Goal: Transaction & Acquisition: Purchase product/service

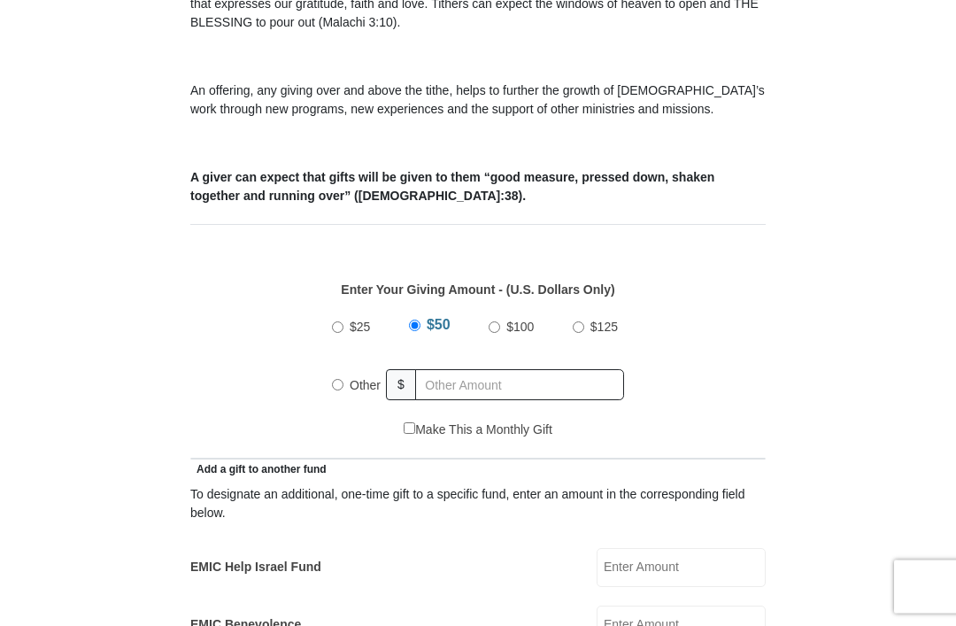
scroll to position [567, 0]
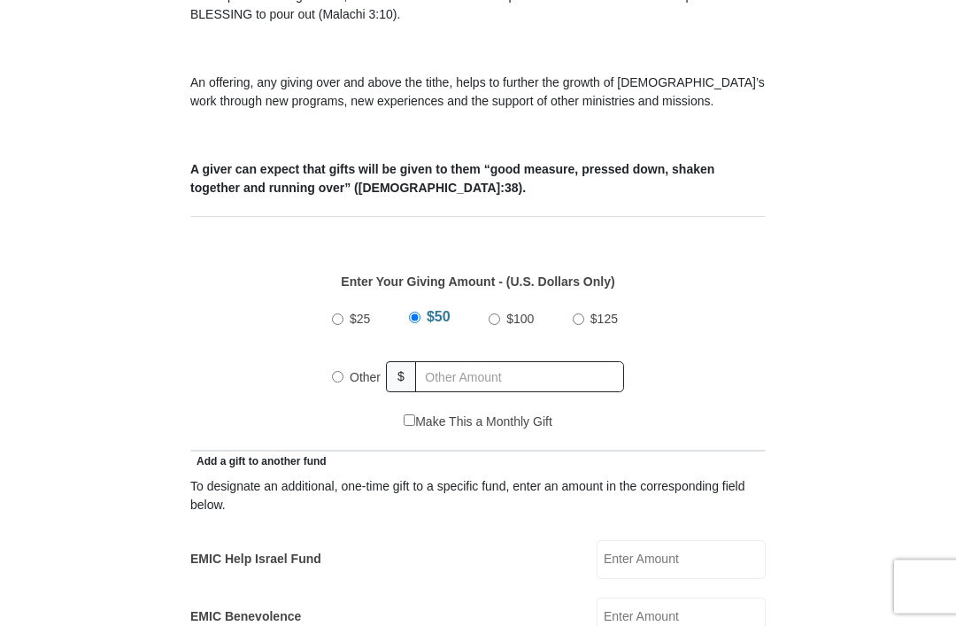
click at [346, 371] on label "Other" at bounding box center [364, 377] width 43 height 39
click at [343, 372] on input "Other" at bounding box center [338, 378] width 12 height 12
radio input "true"
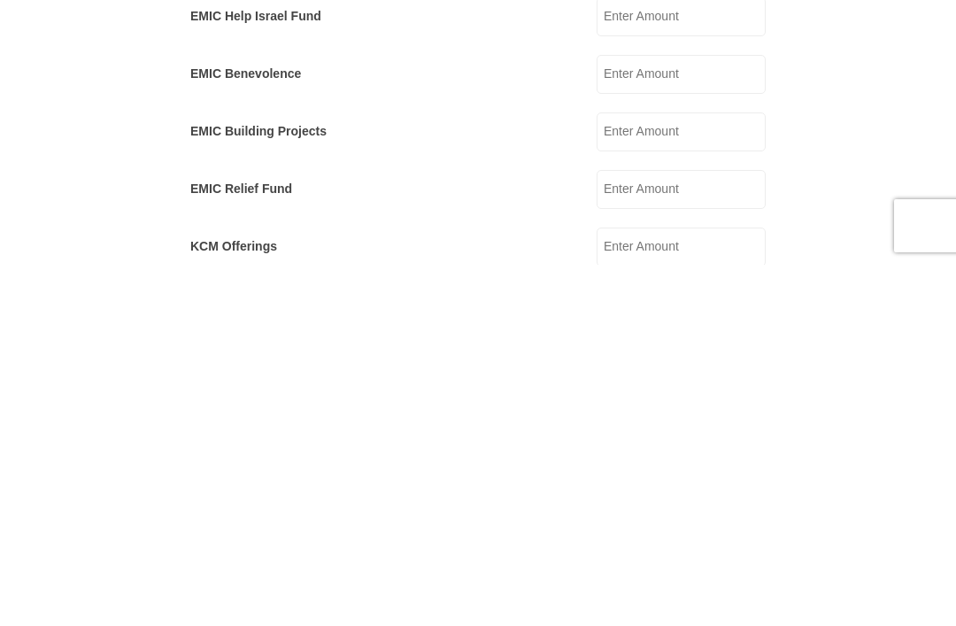
scroll to position [767, 0]
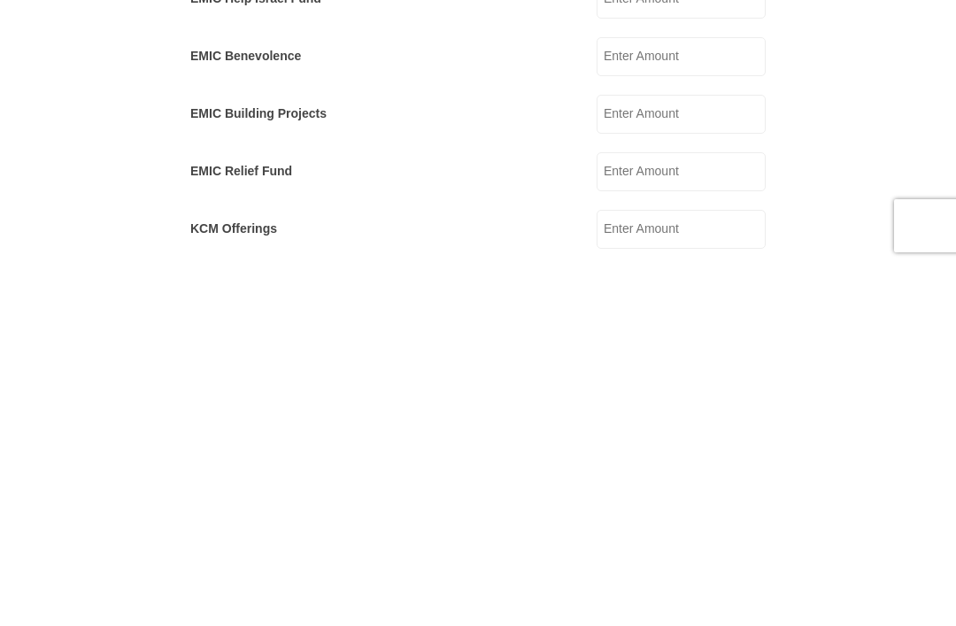
type input "300.00"
click at [669, 571] on input "KCM Offerings" at bounding box center [680, 590] width 169 height 39
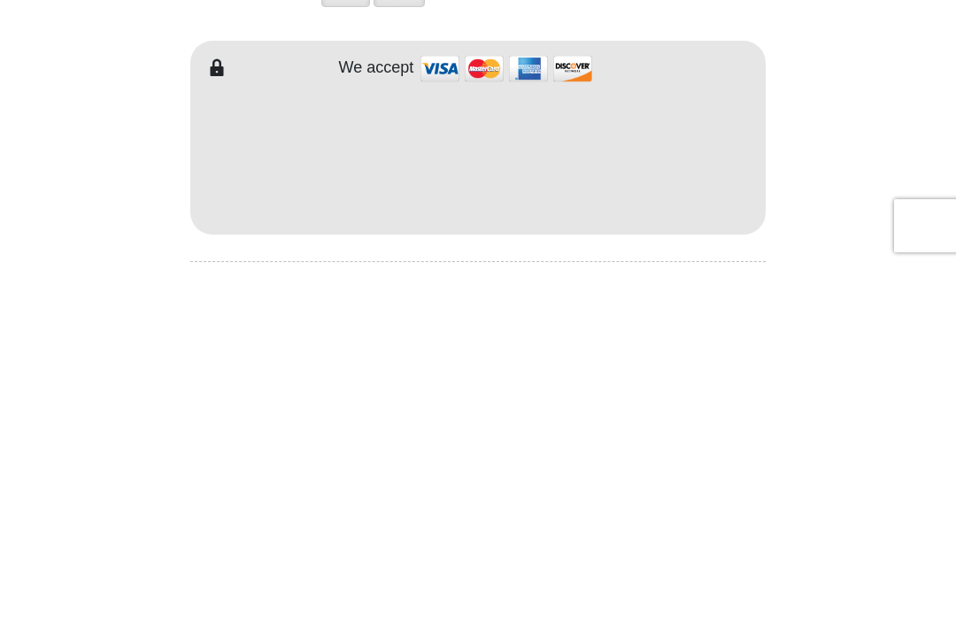
scroll to position [1141, 0]
type input "25.00"
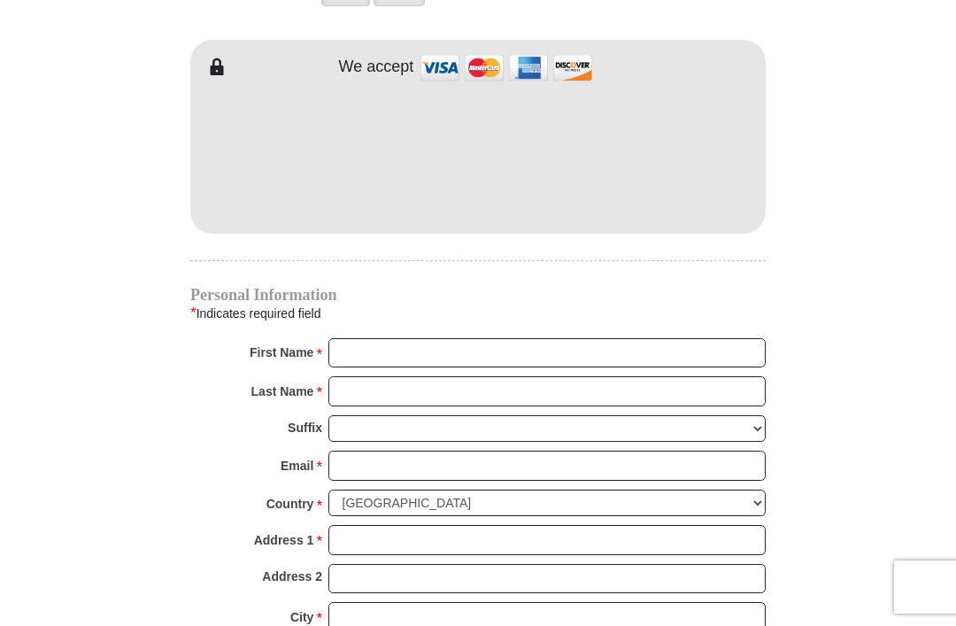
scroll to position [1502, 0]
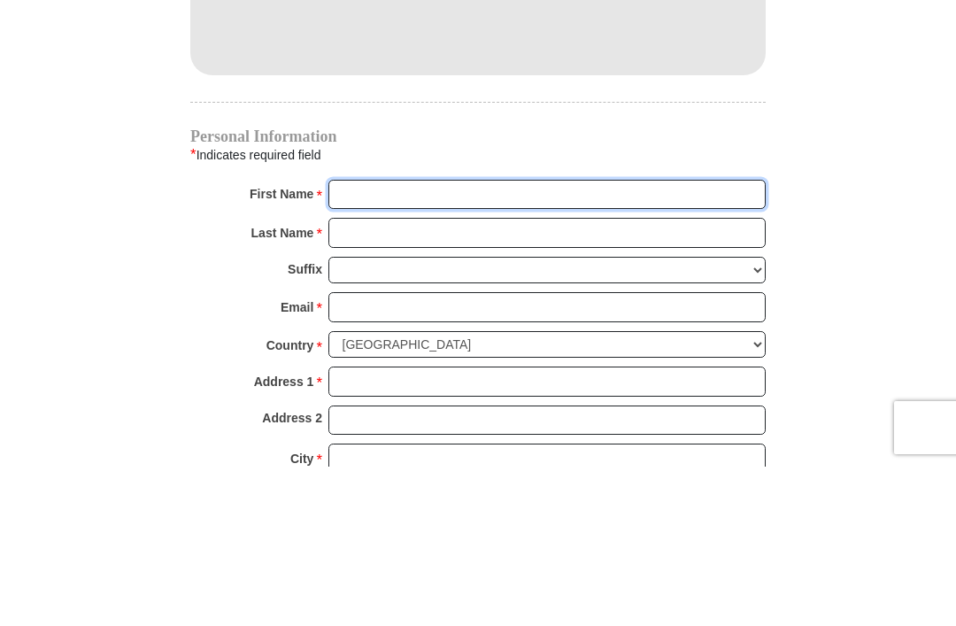
click at [360, 339] on input "First Name *" at bounding box center [546, 354] width 437 height 30
type input "[PERSON_NAME]"
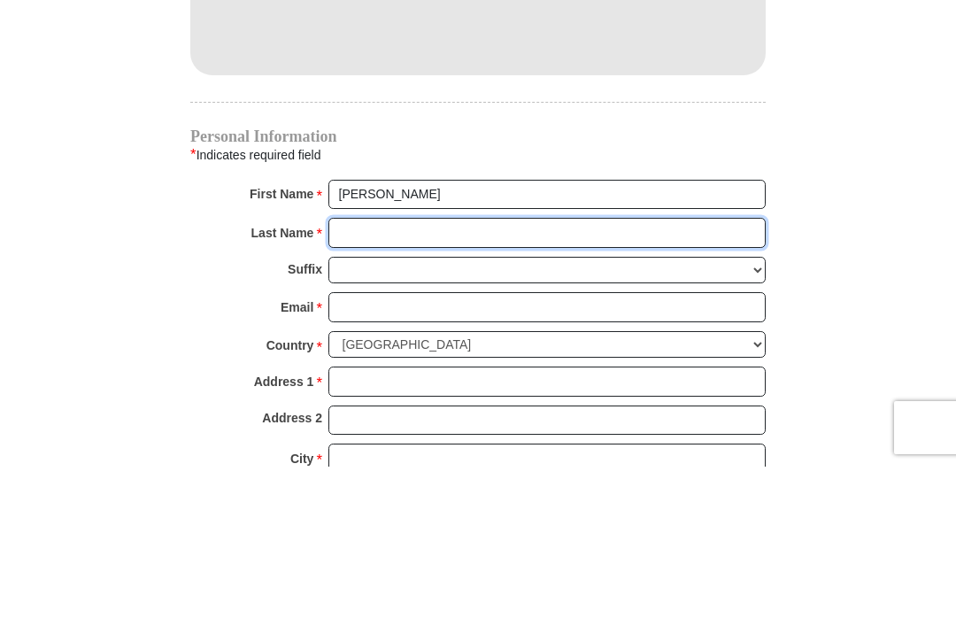
type input "[PERSON_NAME]"
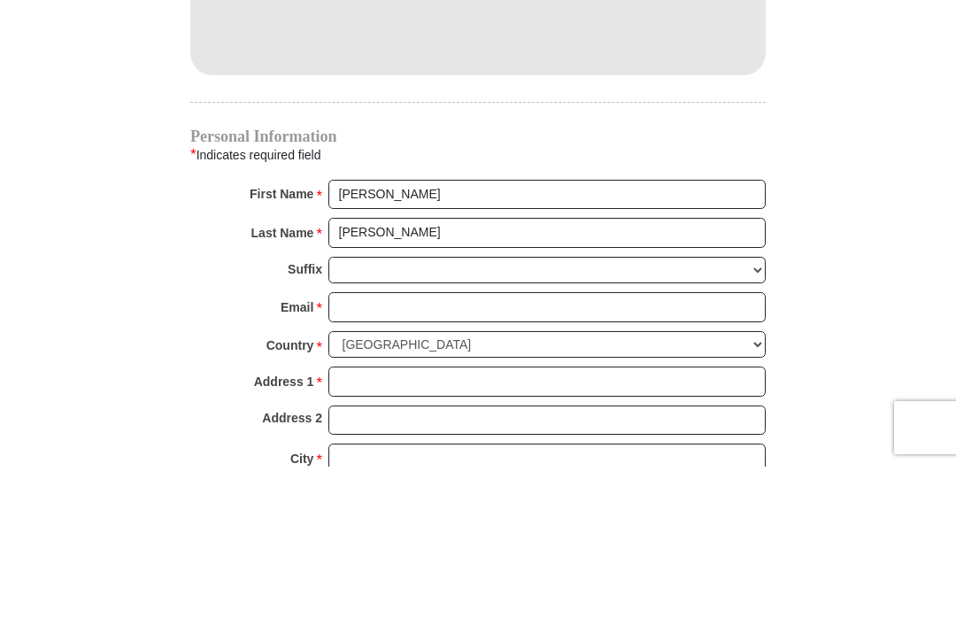
scroll to position [1662, 0]
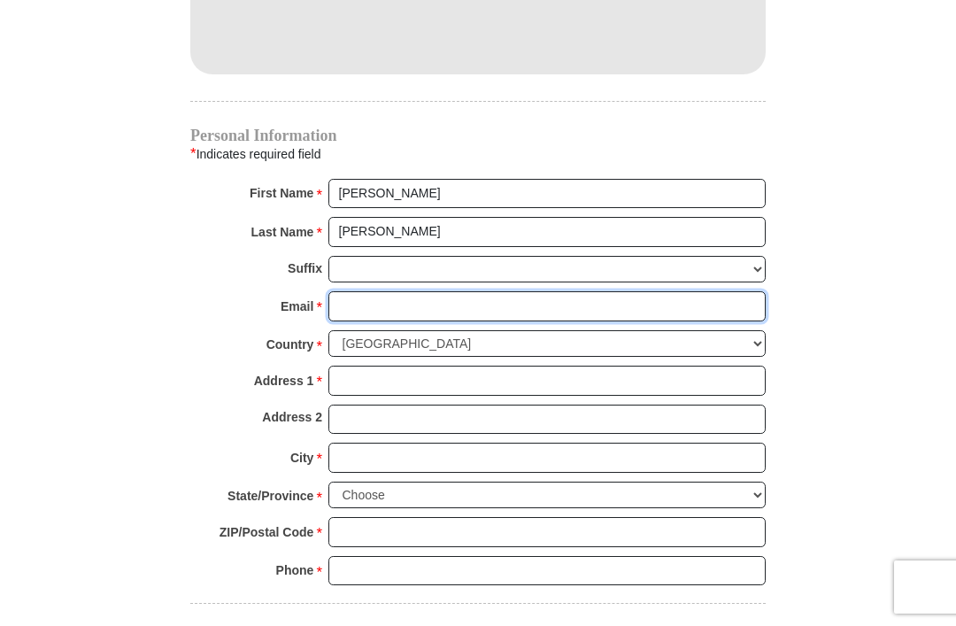
click at [368, 301] on input "Email *" at bounding box center [546, 306] width 437 height 30
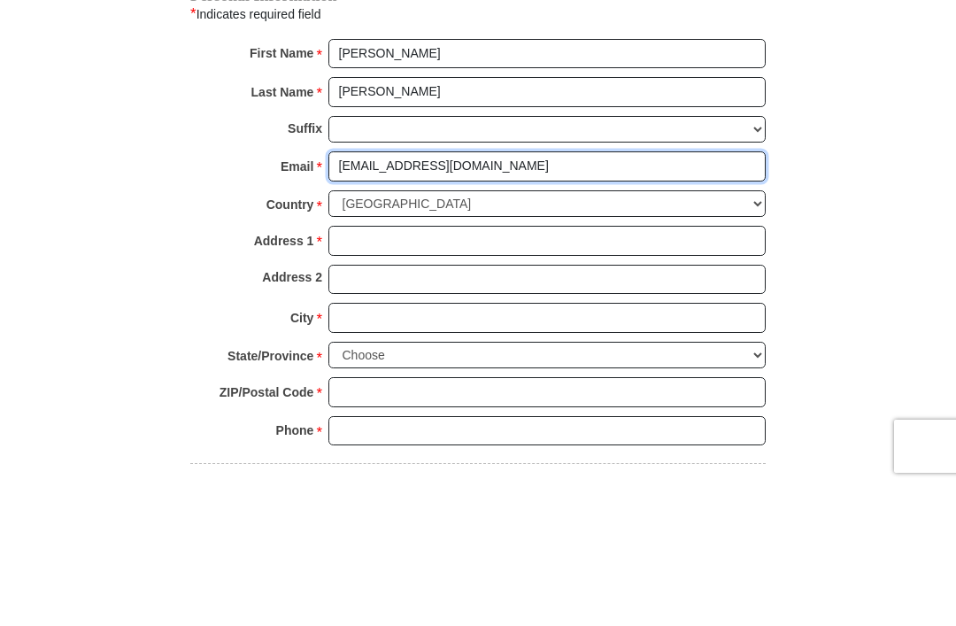
type input "[EMAIL_ADDRESS][DOMAIN_NAME]"
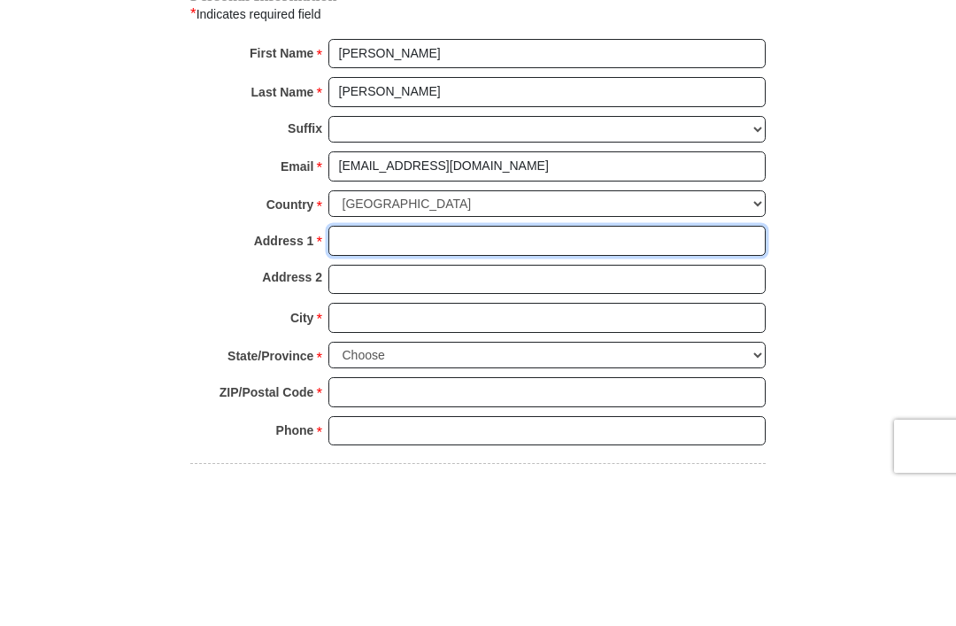
click at [360, 366] on input "Address 1 *" at bounding box center [546, 381] width 437 height 30
type input "[STREET_ADDRESS]"
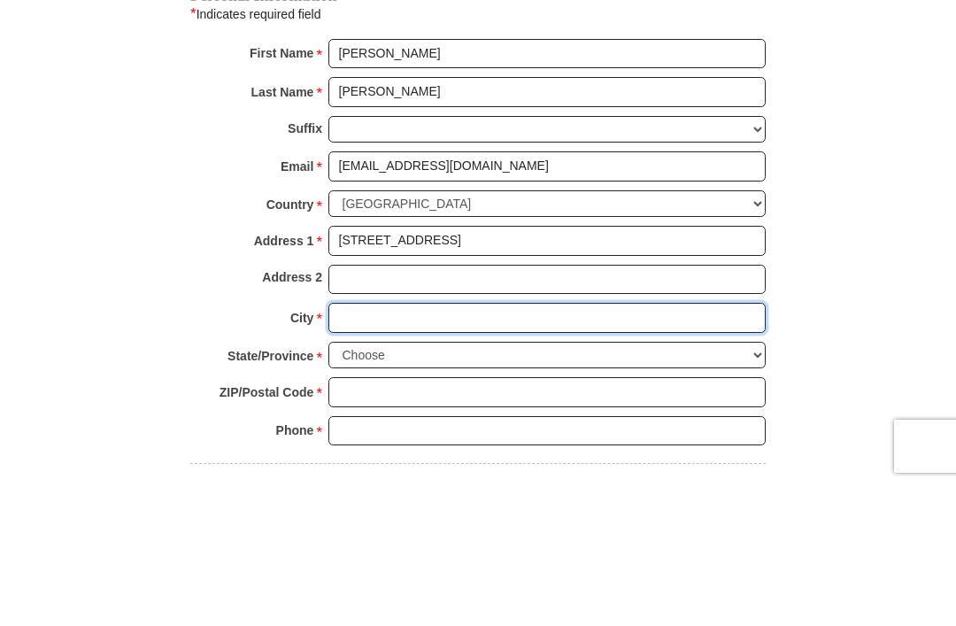
type input "[GEOGRAPHIC_DATA]"
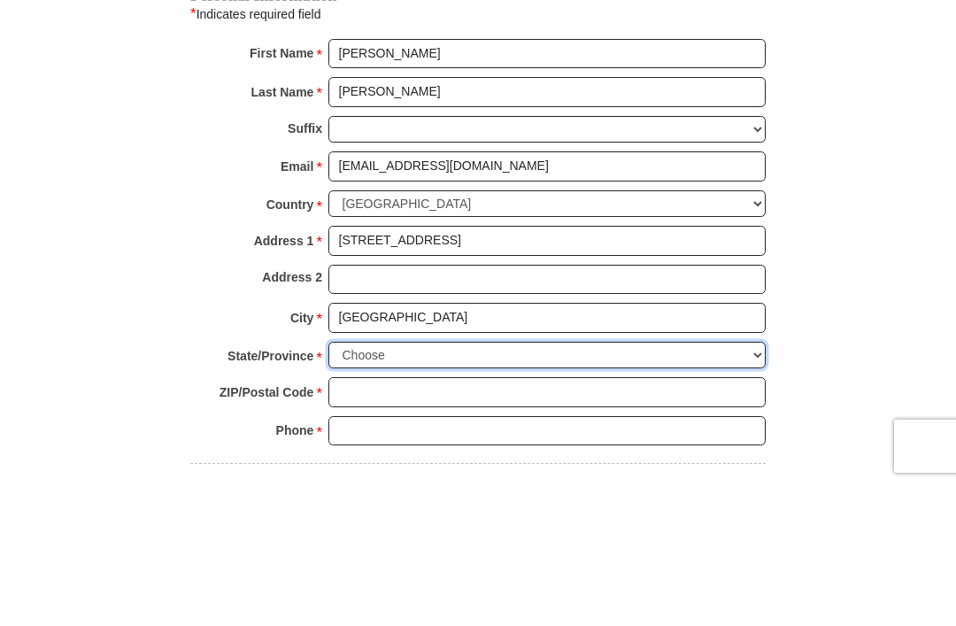
select select "FL"
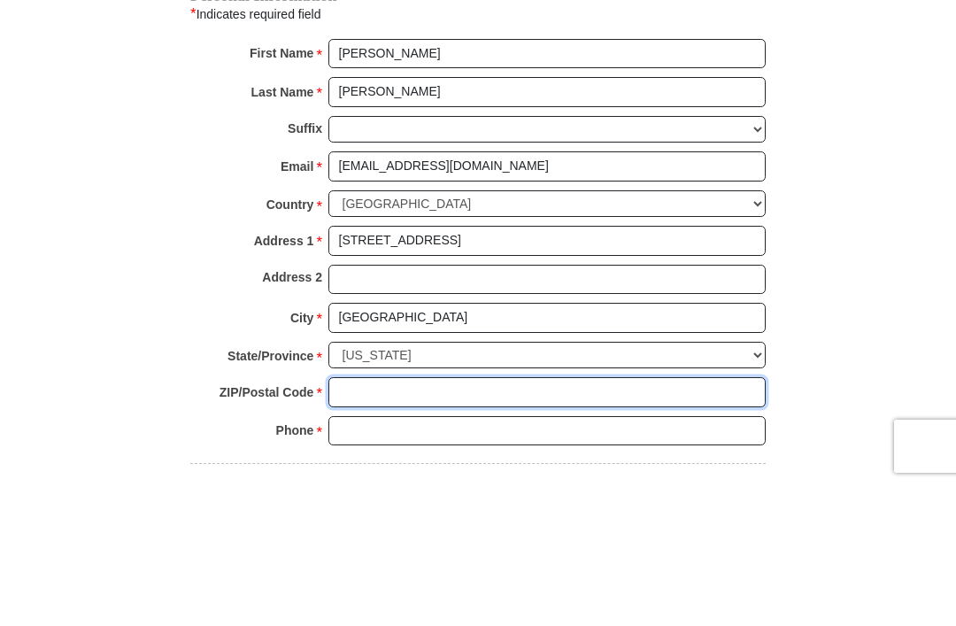
type input "32211"
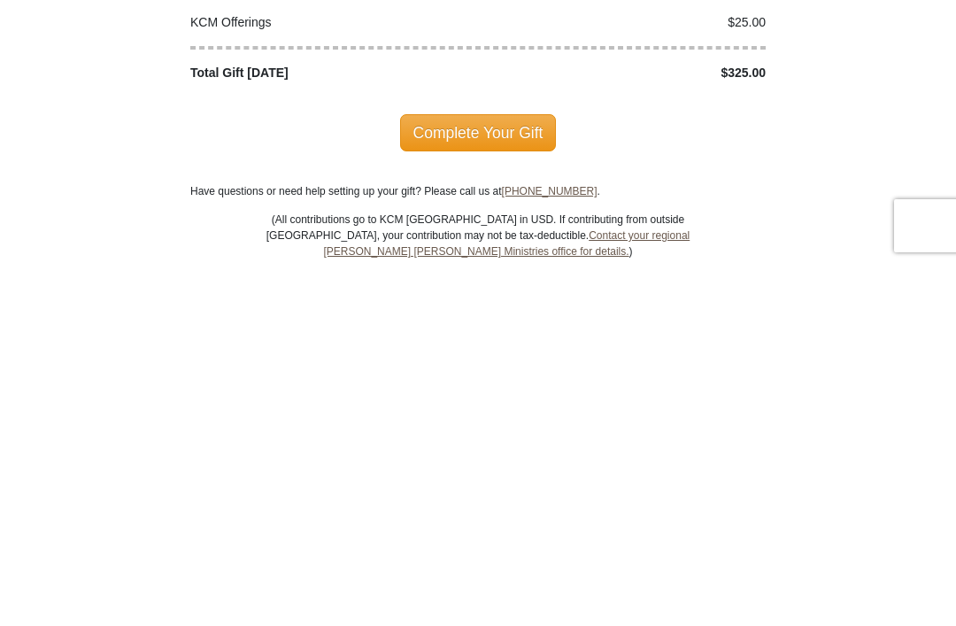
scroll to position [1994, 0]
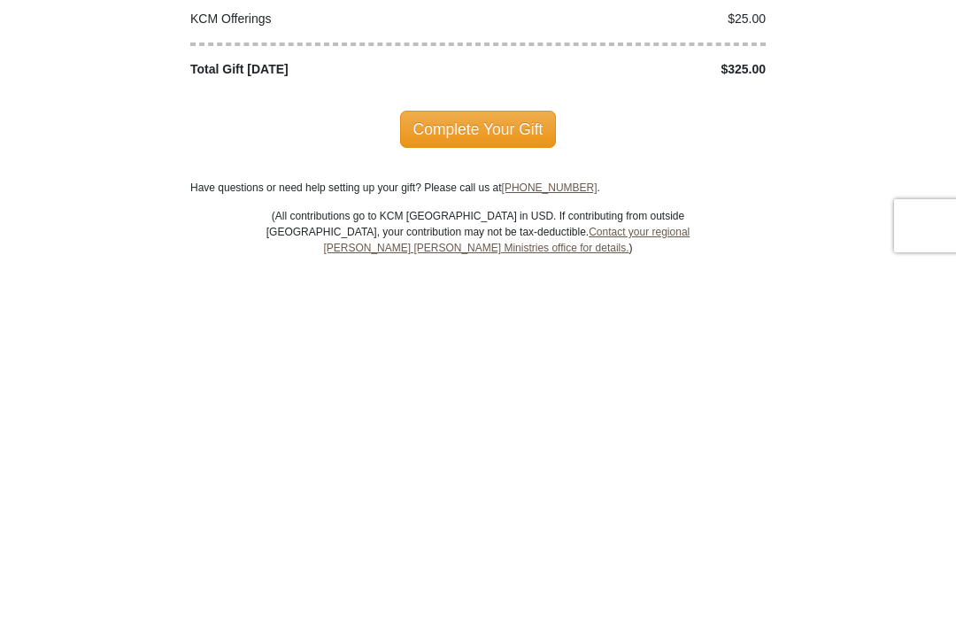
type input "9048916238"
click at [496, 472] on span "Complete Your Gift" at bounding box center [478, 490] width 157 height 37
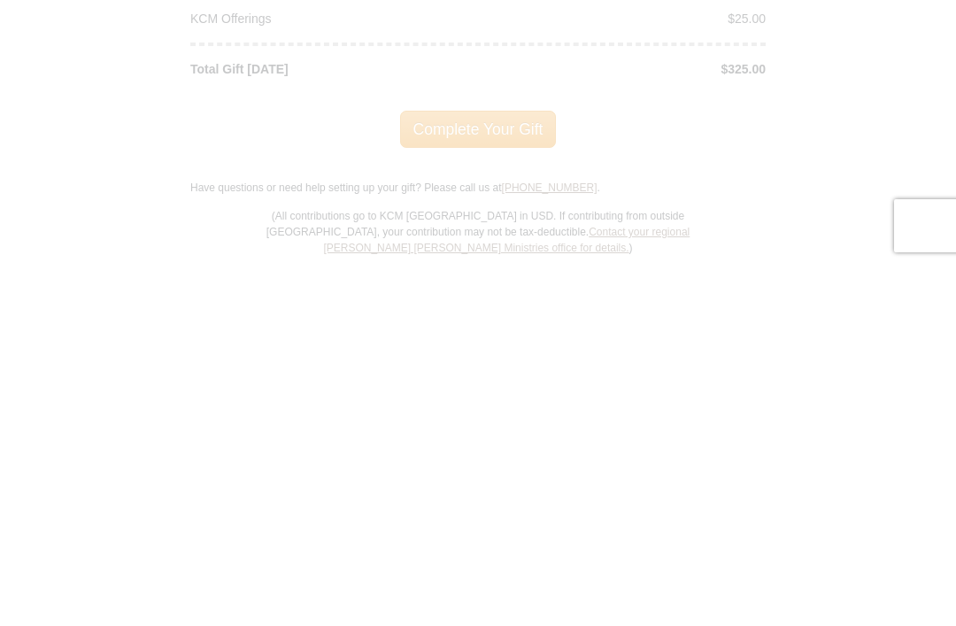
scroll to position [2355, 0]
